Goal: Use online tool/utility: Utilize a website feature to perform a specific function

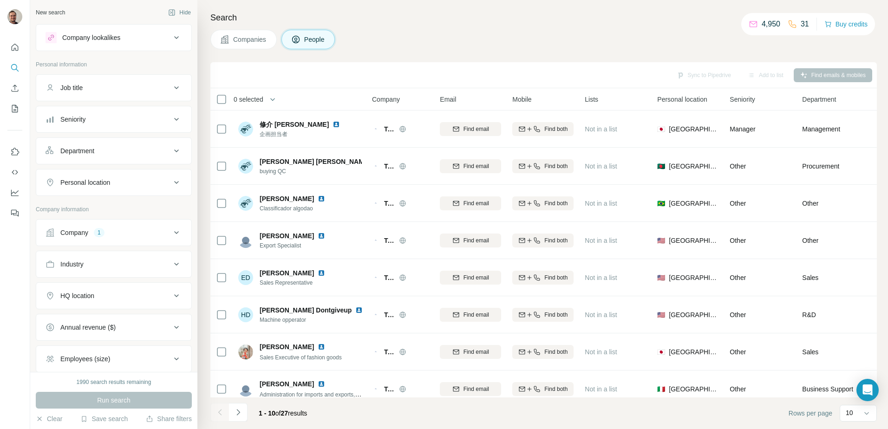
scroll to position [90, 0]
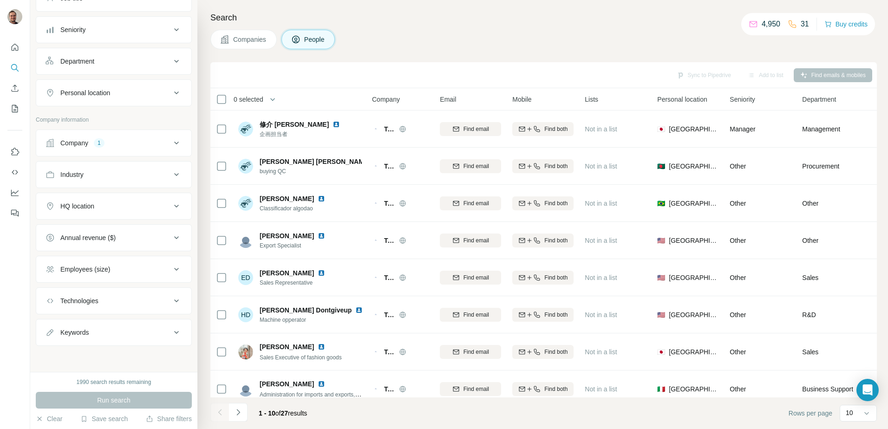
click at [172, 143] on icon at bounding box center [176, 142] width 11 height 11
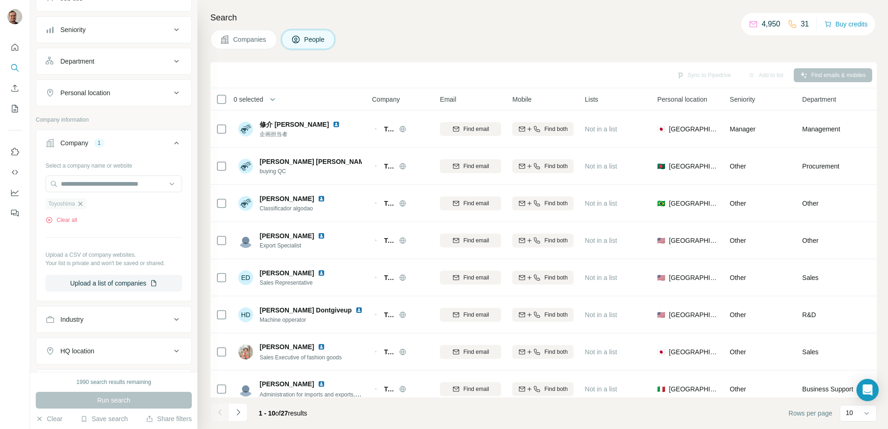
click at [81, 203] on icon "button" at bounding box center [80, 203] width 4 height 4
click at [82, 186] on input "text" at bounding box center [113, 183] width 136 height 17
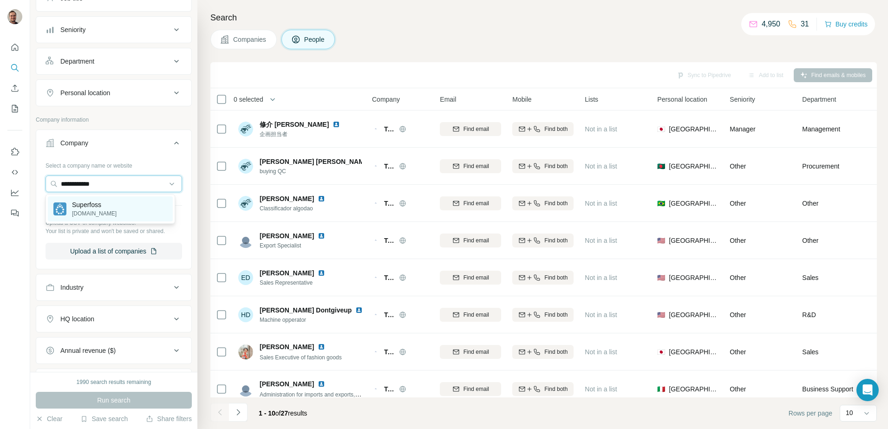
type input "**********"
click at [96, 206] on p "Superfoss" at bounding box center [94, 204] width 45 height 9
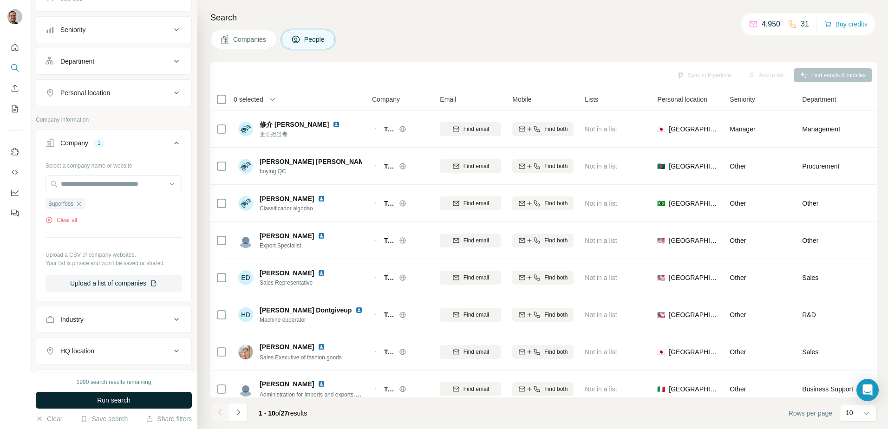
click at [147, 401] on button "Run search" at bounding box center [114, 400] width 156 height 17
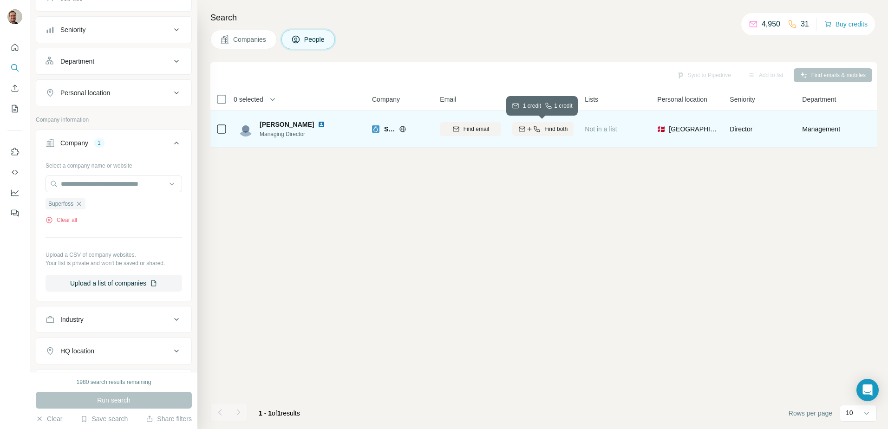
click at [548, 128] on span "Find both" at bounding box center [555, 129] width 23 height 8
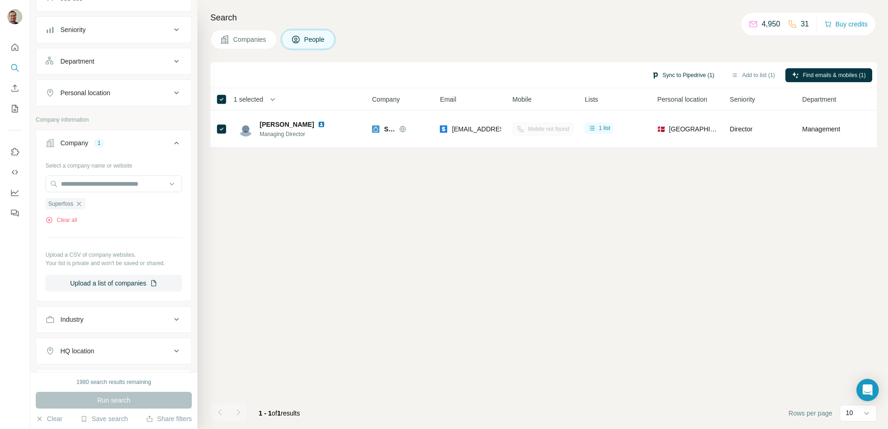
click at [679, 75] on button "Sync to Pipedrive (1)" at bounding box center [683, 75] width 76 height 14
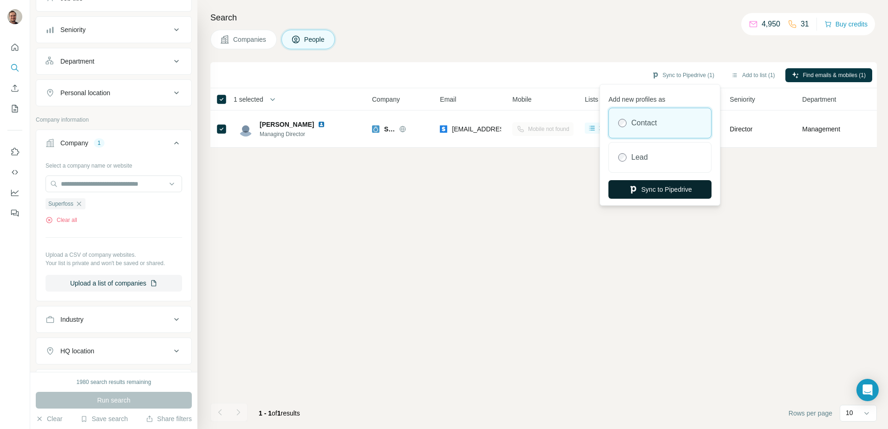
click at [651, 190] on button "Sync to Pipedrive" at bounding box center [659, 189] width 103 height 19
